Goal: Find specific page/section: Find specific page/section

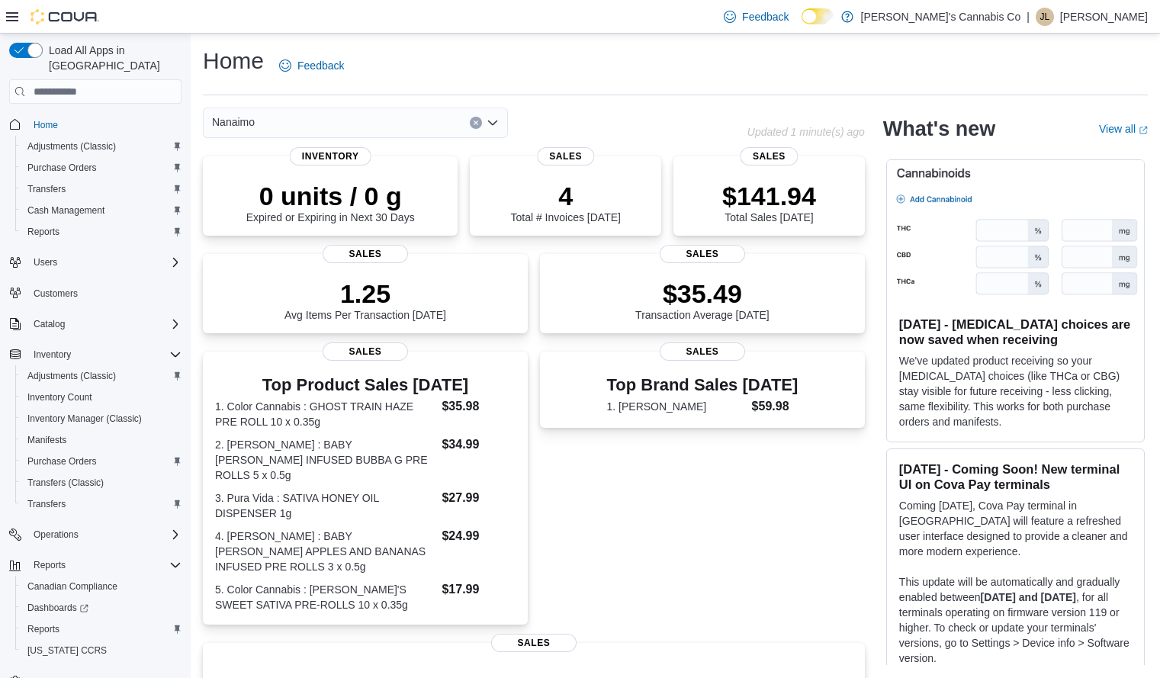
click at [487, 124] on icon "Open list of options" at bounding box center [493, 123] width 12 height 12
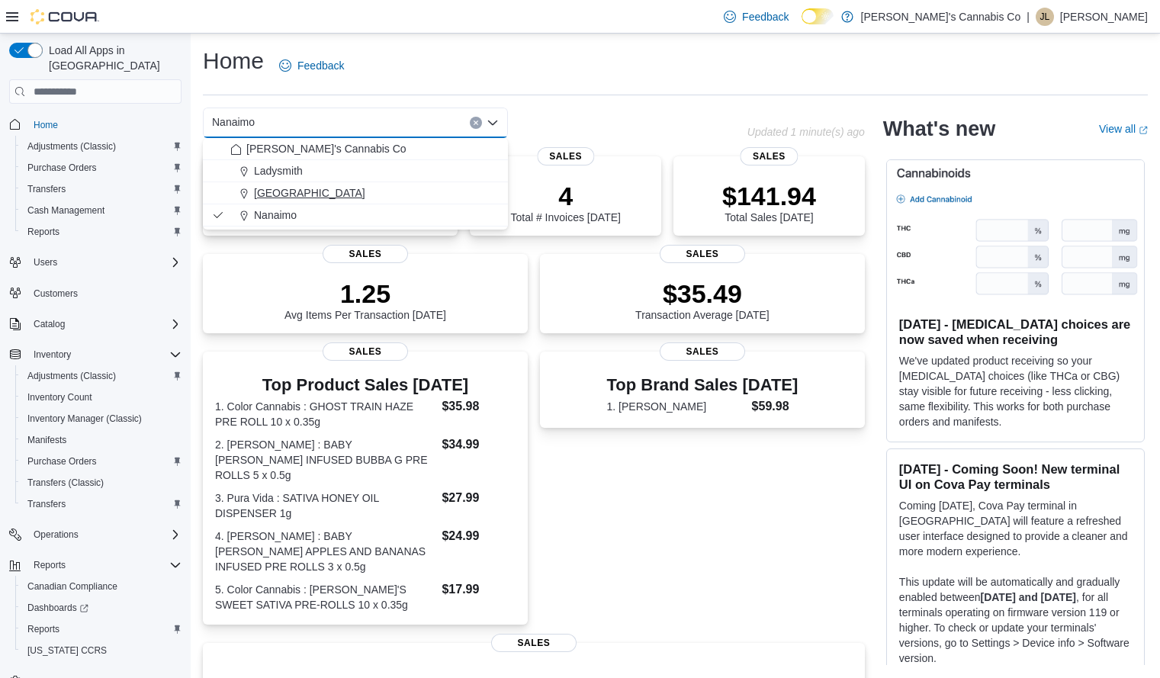
click at [366, 199] on div "Lake Cowichan" at bounding box center [364, 192] width 268 height 15
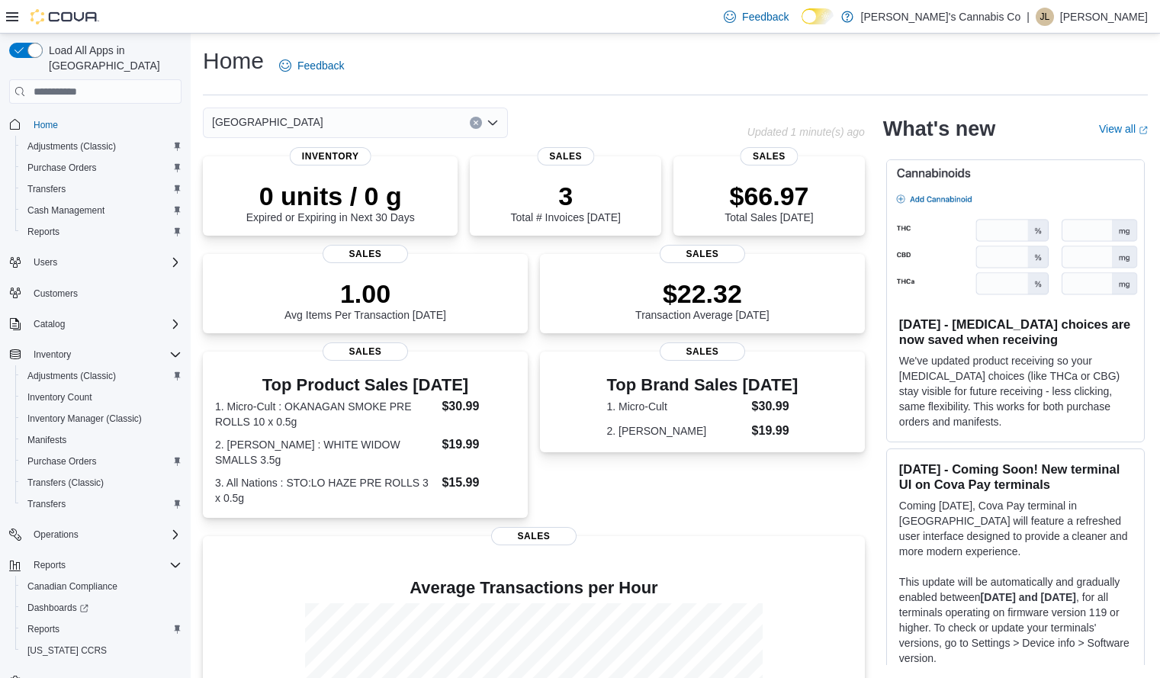
click at [491, 121] on icon "Open list of options" at bounding box center [493, 123] width 12 height 12
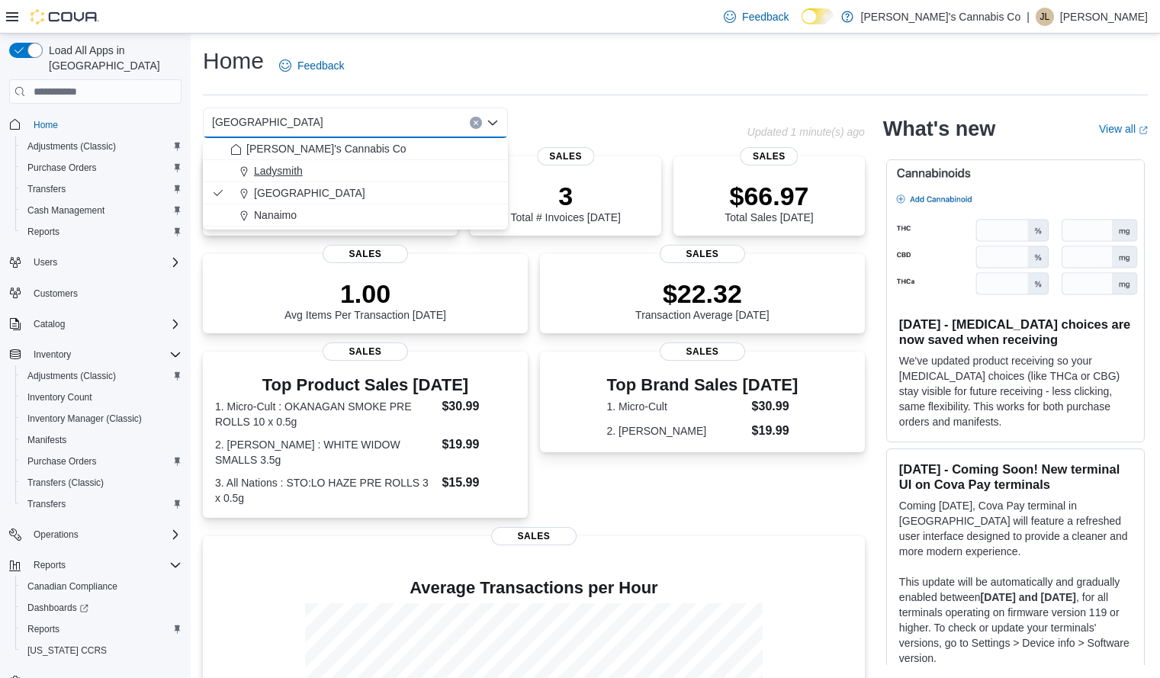
click at [301, 163] on span "Ladysmith" at bounding box center [278, 170] width 49 height 15
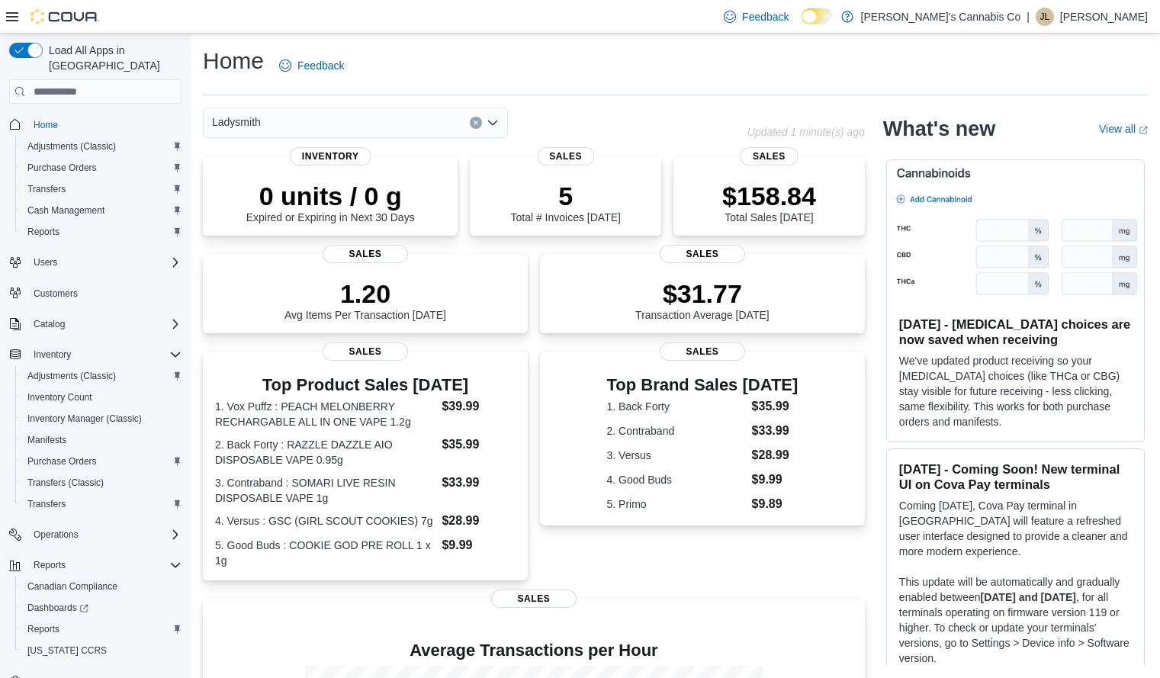
click at [490, 124] on icon "Open list of options" at bounding box center [492, 123] width 9 height 5
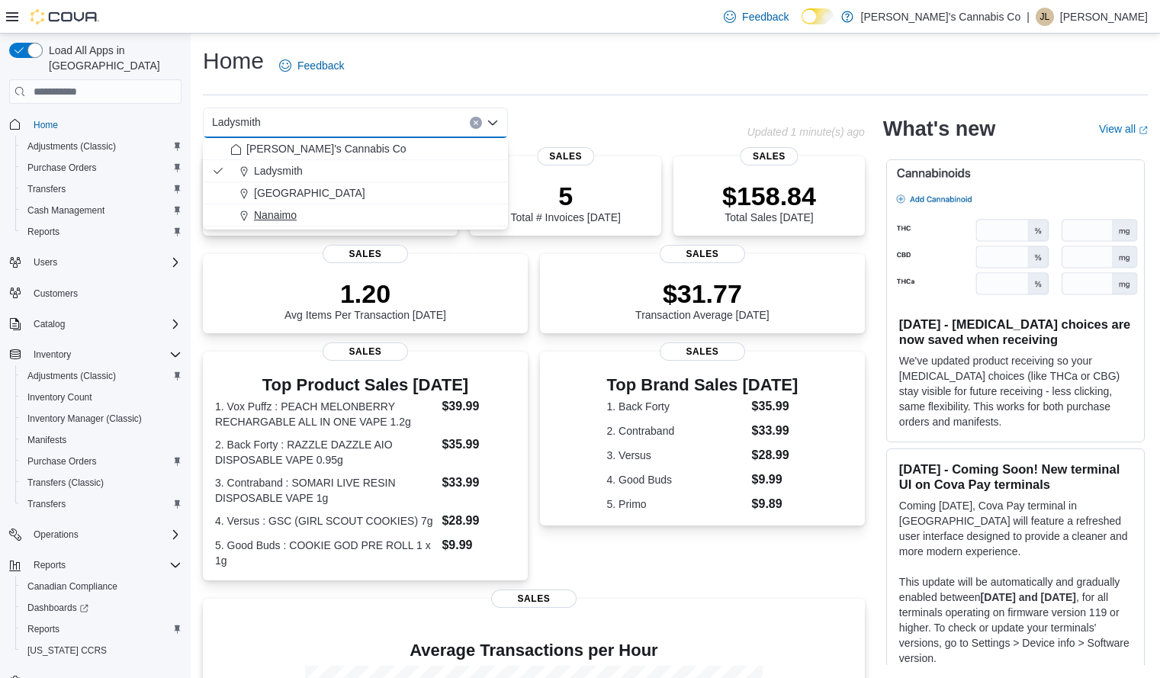
click at [399, 211] on div "Nanaimo" at bounding box center [364, 214] width 268 height 15
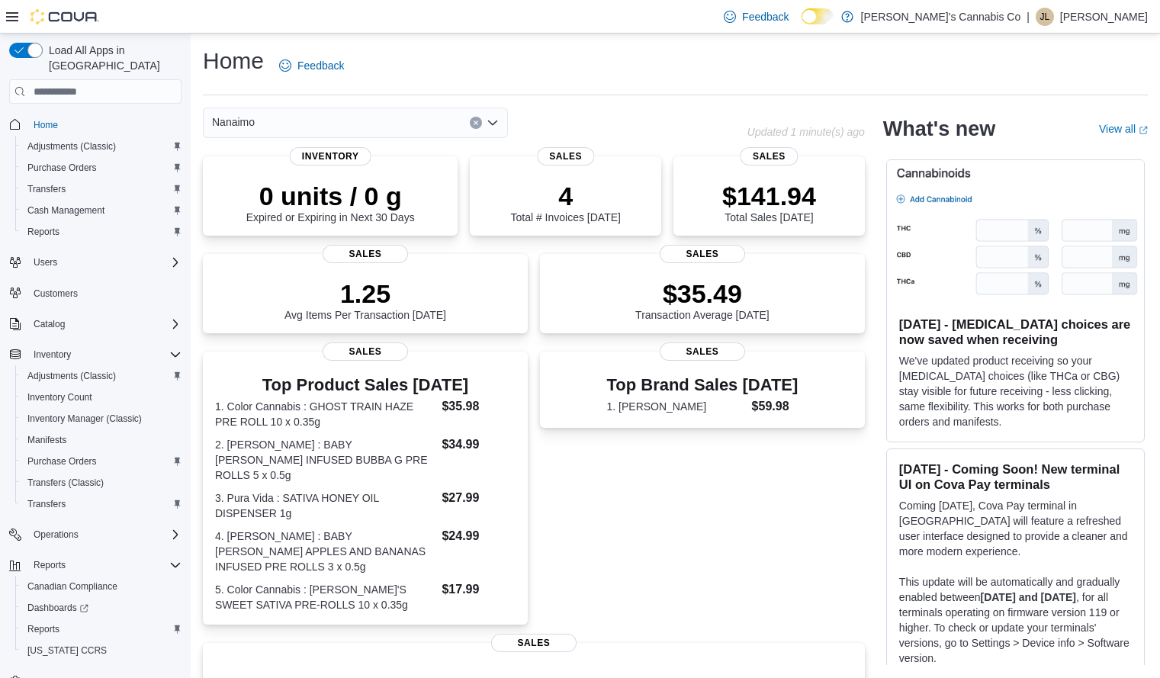
click at [497, 123] on icon "Open list of options" at bounding box center [492, 123] width 9 height 5
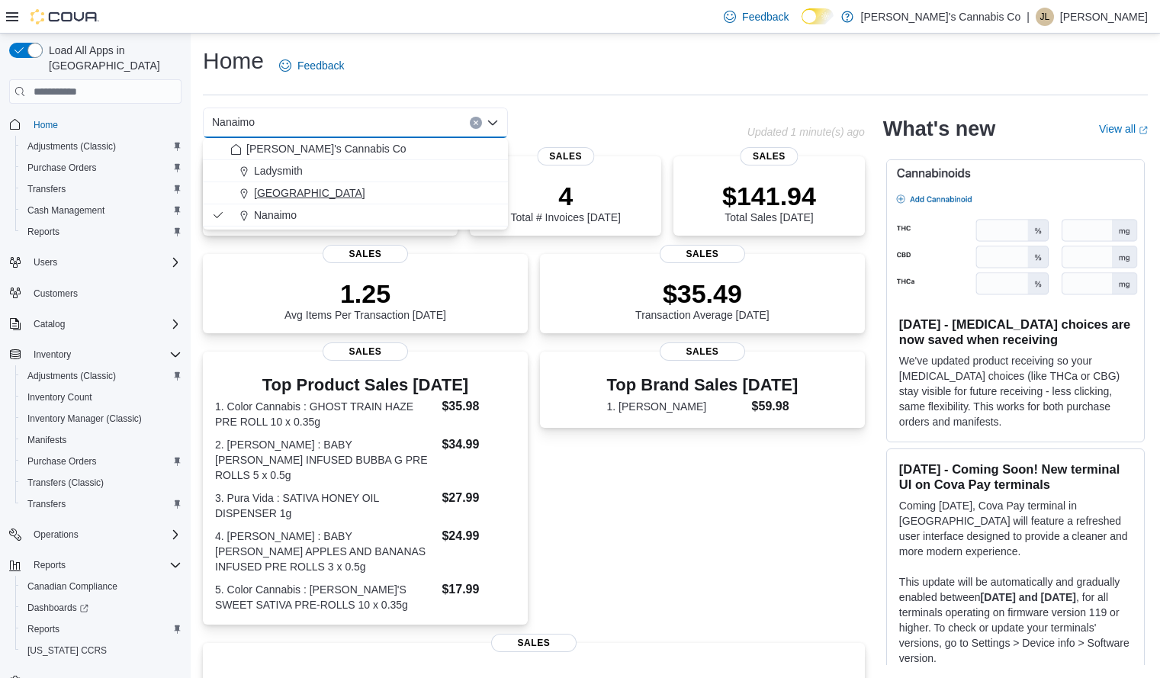
click at [390, 185] on button "Lake Cowichan" at bounding box center [355, 193] width 305 height 22
